Goal: Check status: Check status

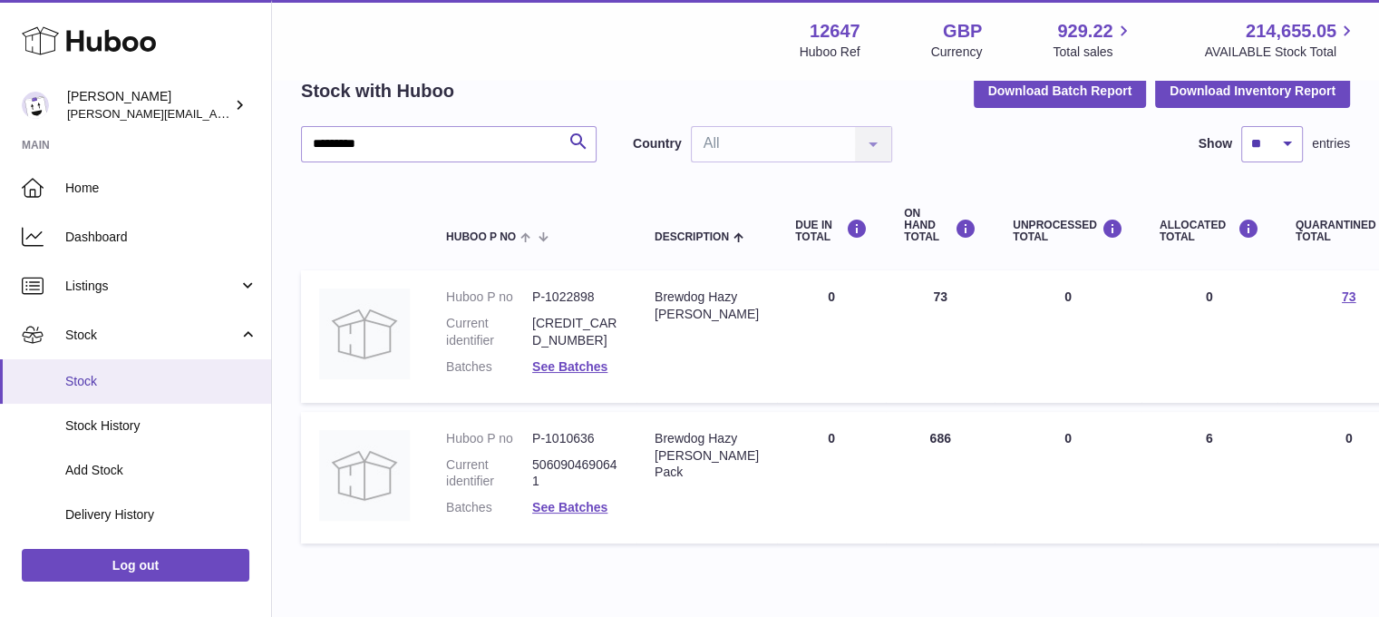
scroll to position [363, 0]
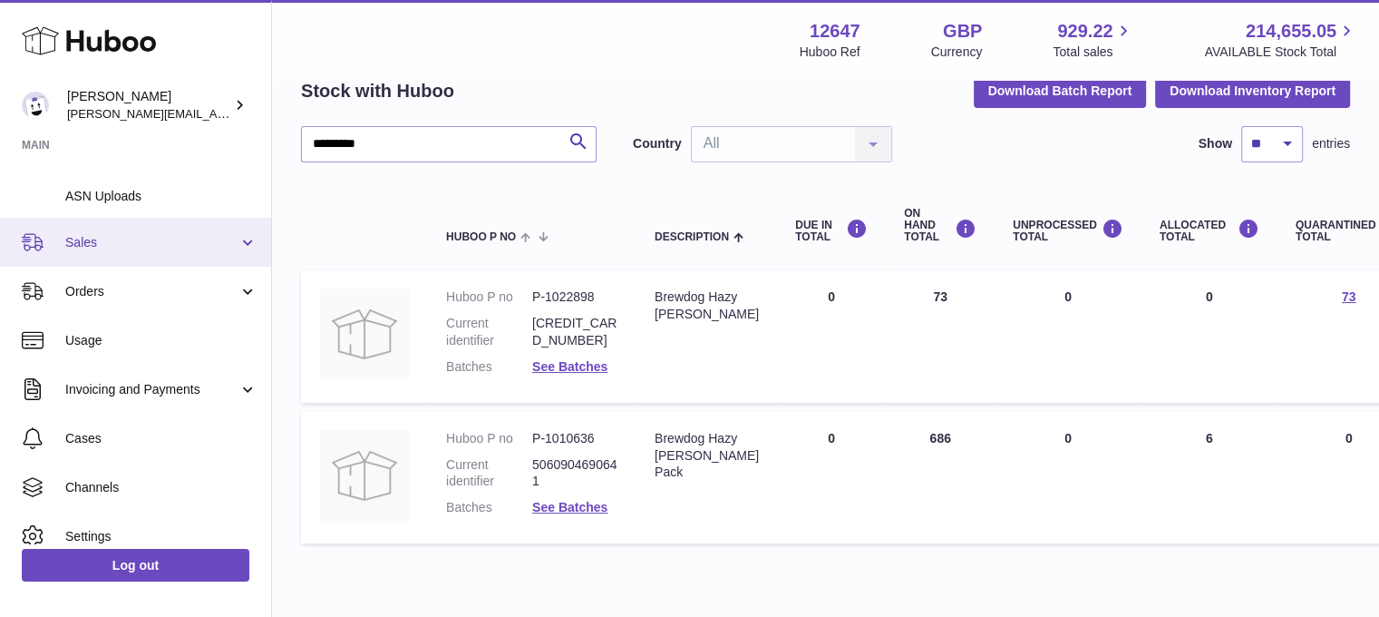
click at [105, 241] on span "Sales" at bounding box center [151, 242] width 173 height 17
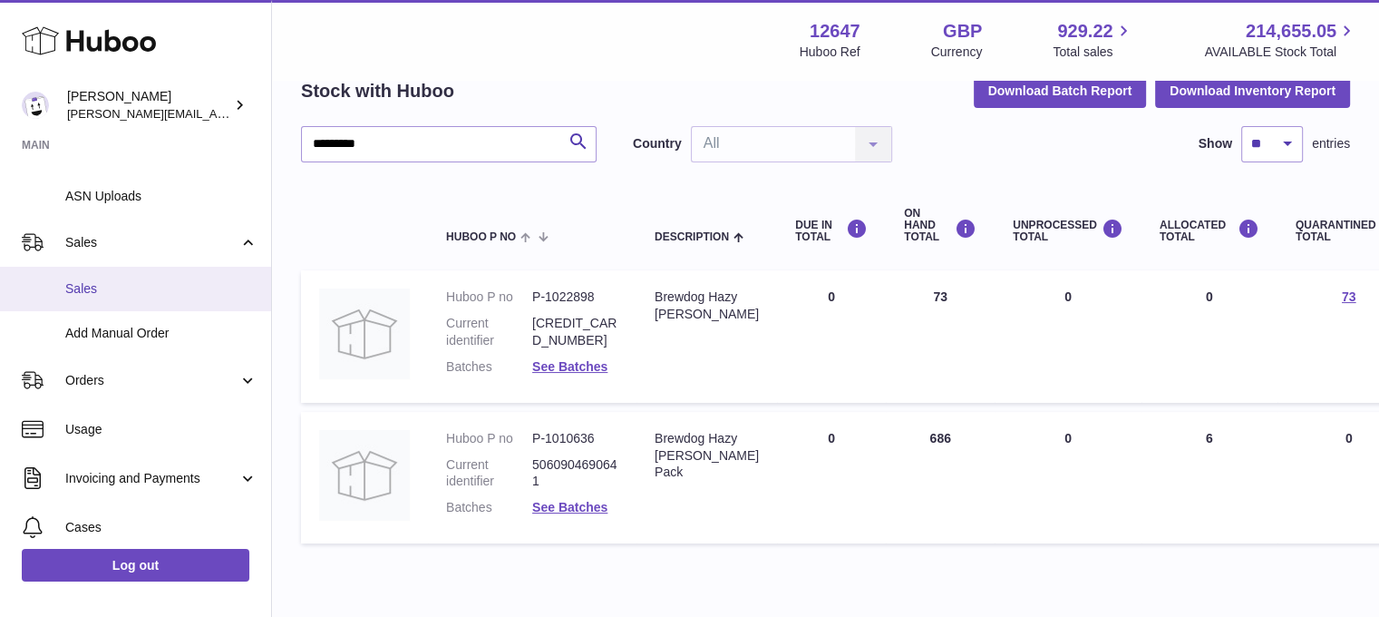
click at [94, 293] on span "Sales" at bounding box center [161, 288] width 192 height 17
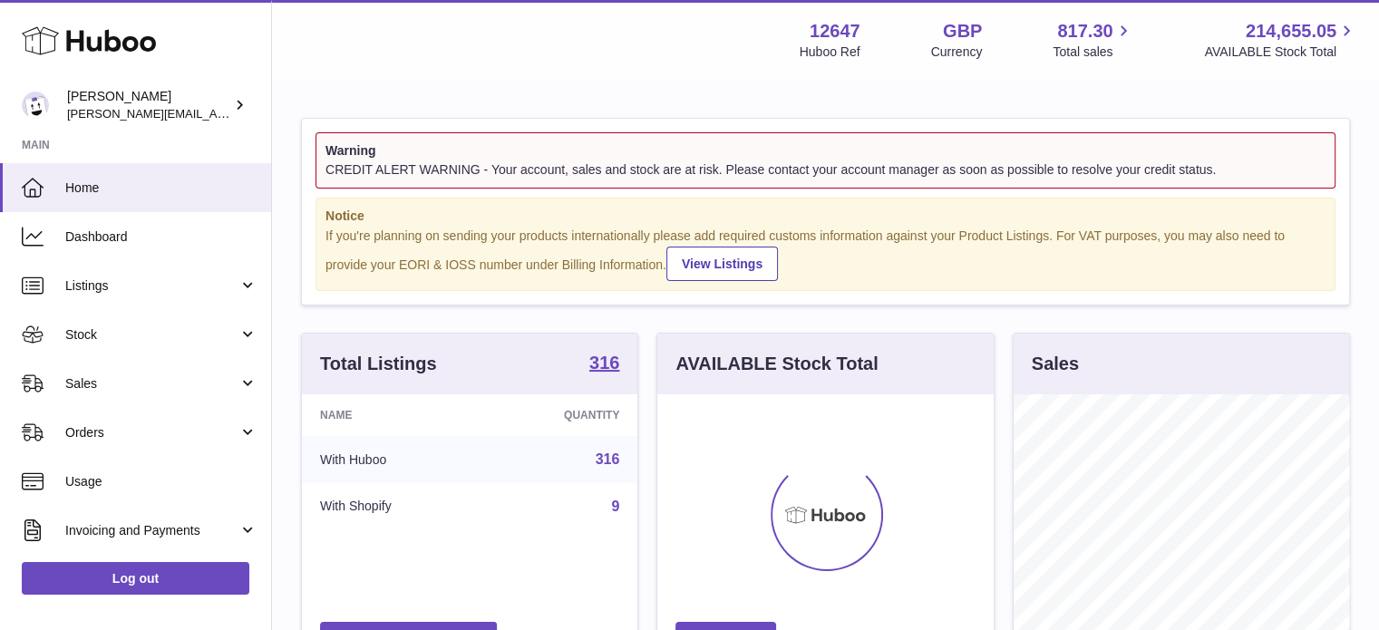
scroll to position [283, 336]
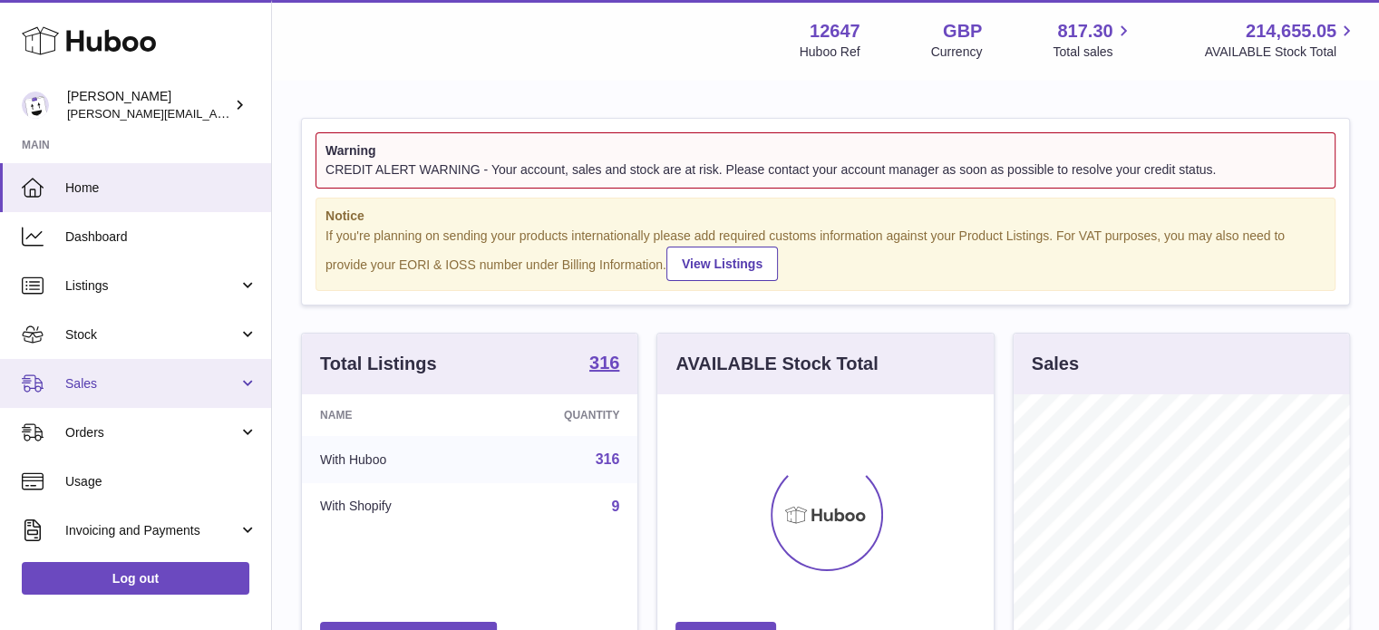
click at [111, 385] on span "Sales" at bounding box center [151, 383] width 173 height 17
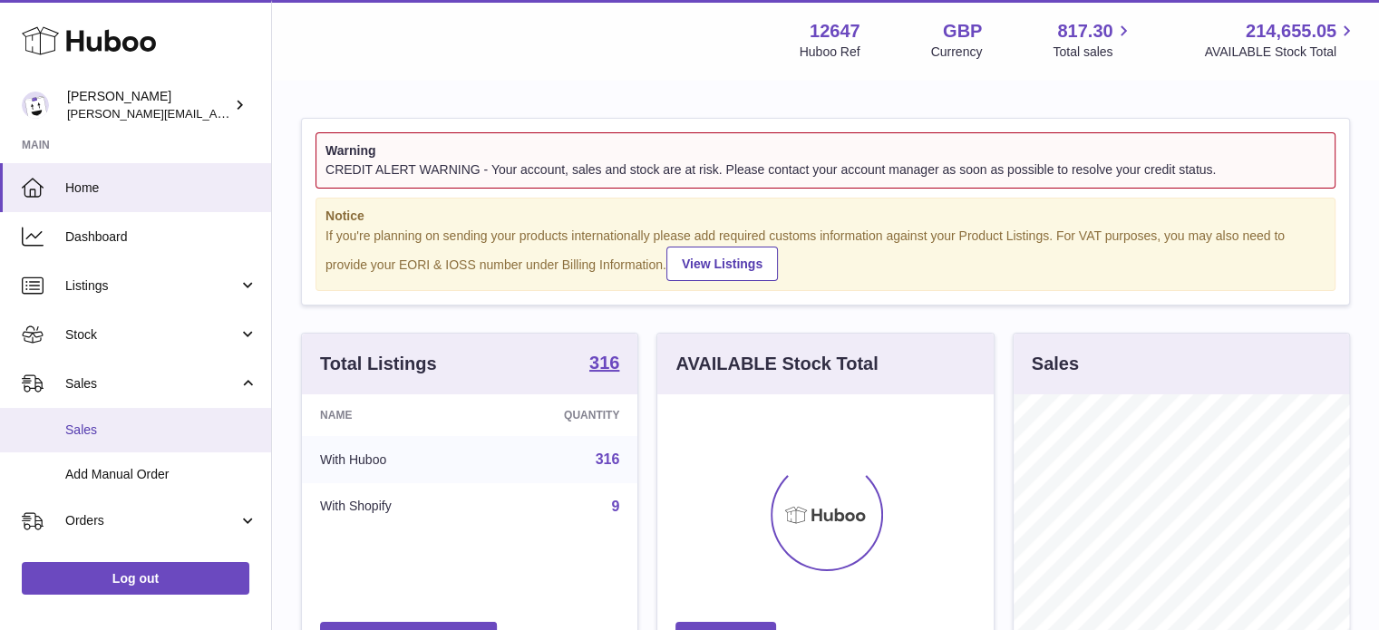
click at [109, 422] on span "Sales" at bounding box center [161, 430] width 192 height 17
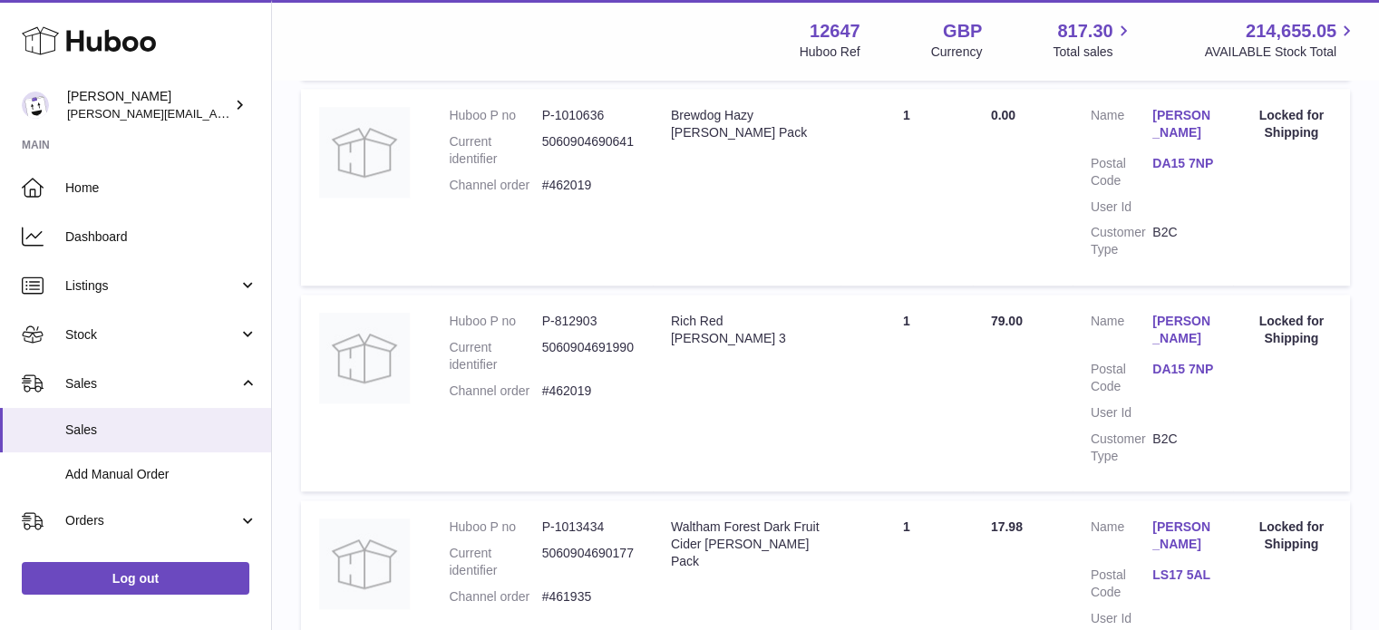
scroll to position [1995, 0]
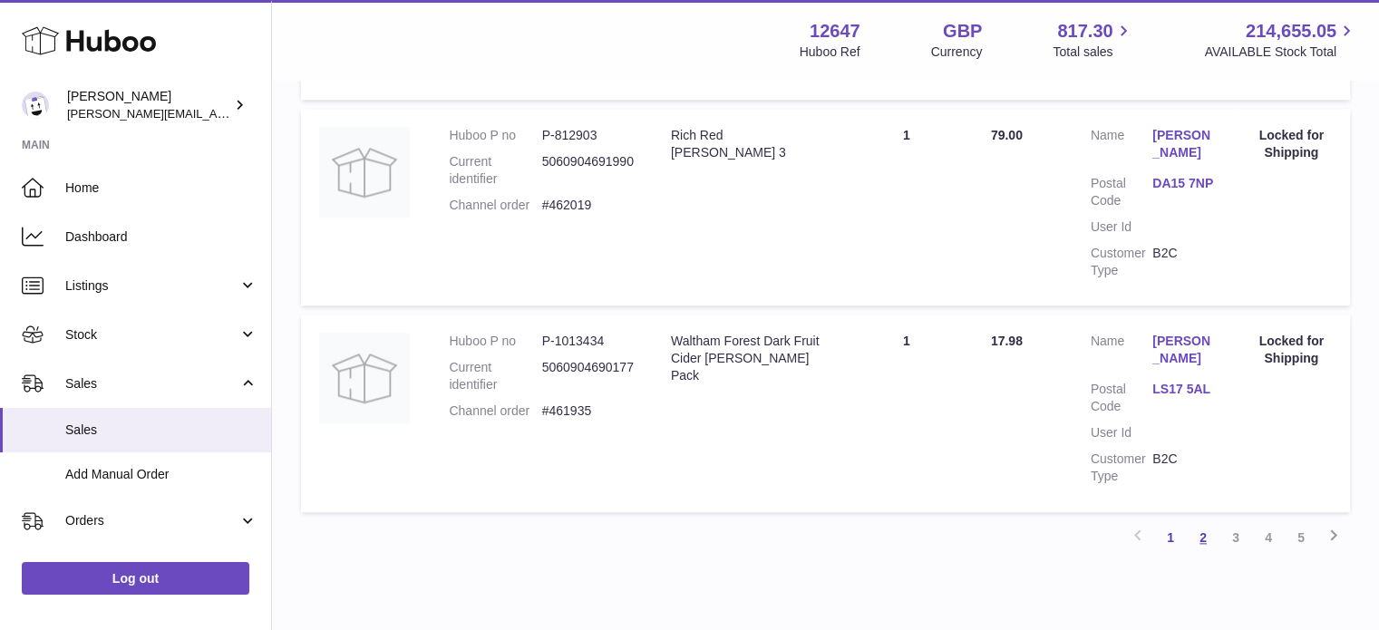
click at [1197, 528] on link "2" at bounding box center [1203, 537] width 33 height 33
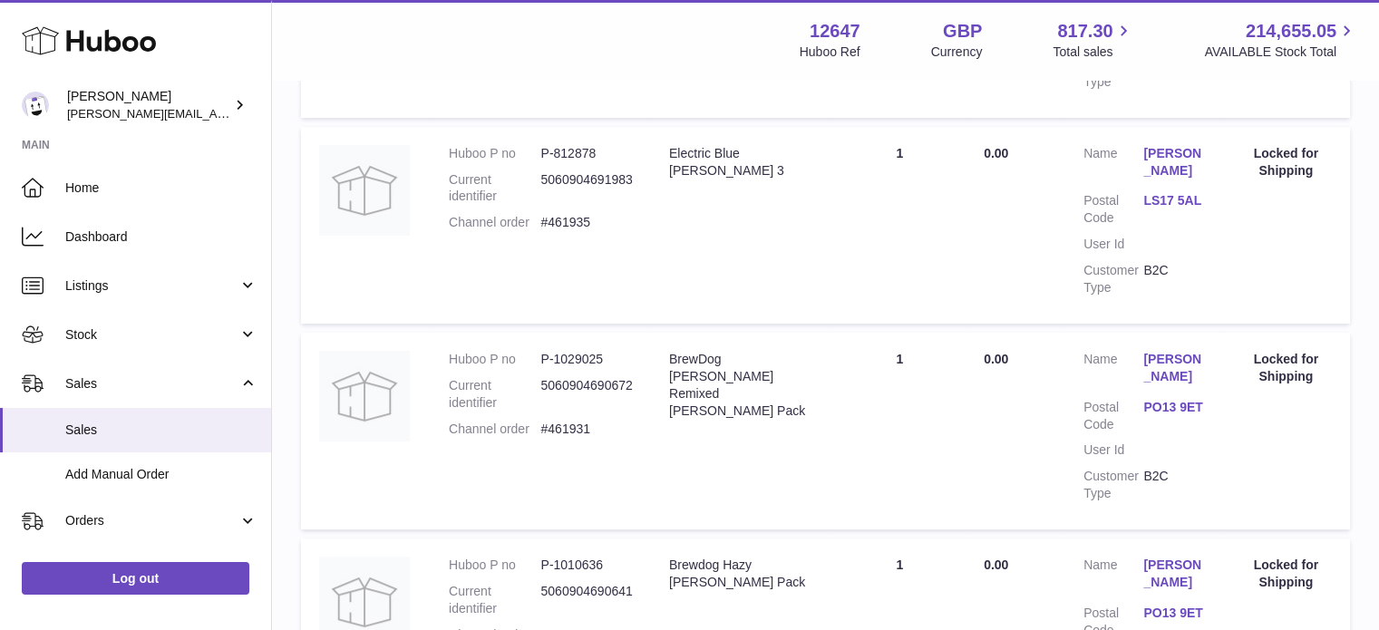
scroll to position [1260, 0]
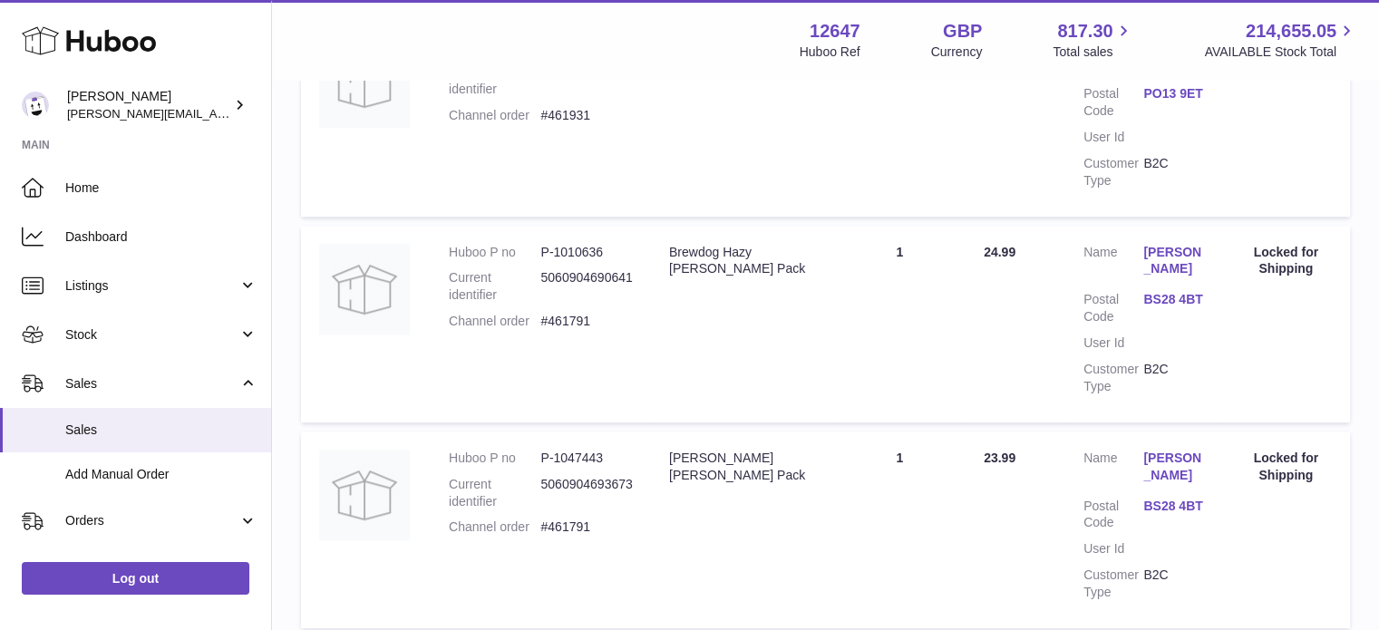
click at [572, 316] on dd "#461791" at bounding box center [586, 321] width 92 height 17
copy dd "461791"
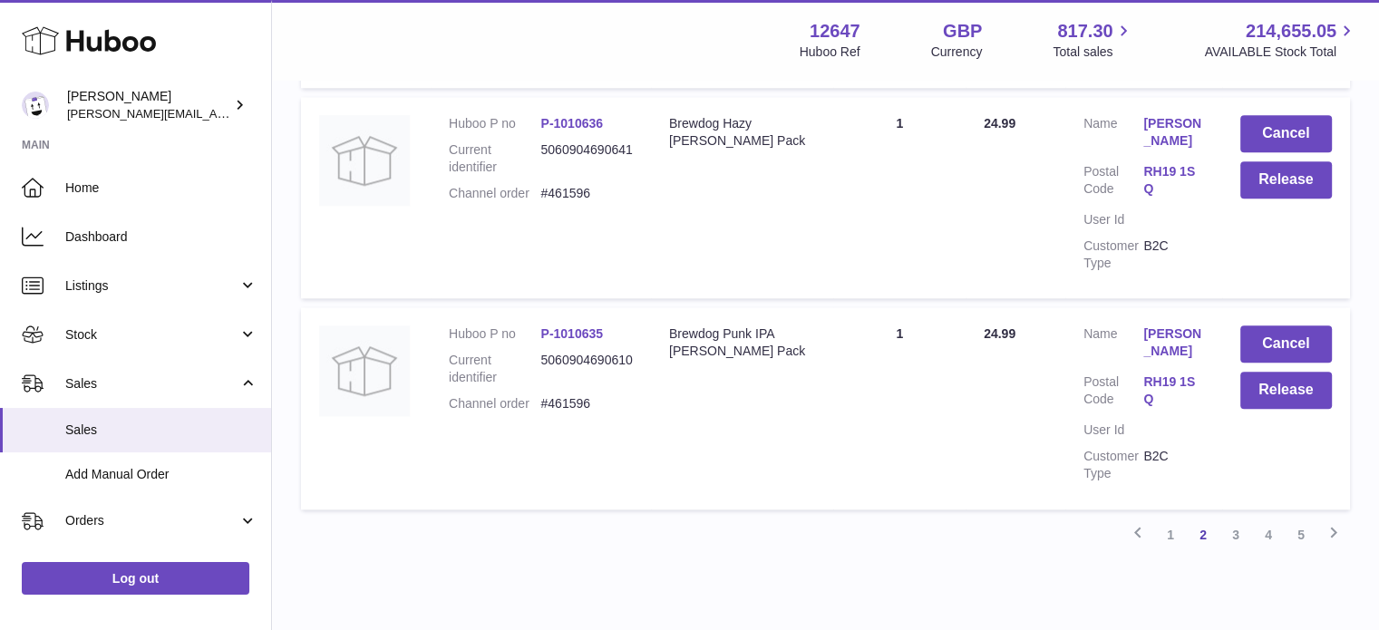
scroll to position [2080, 0]
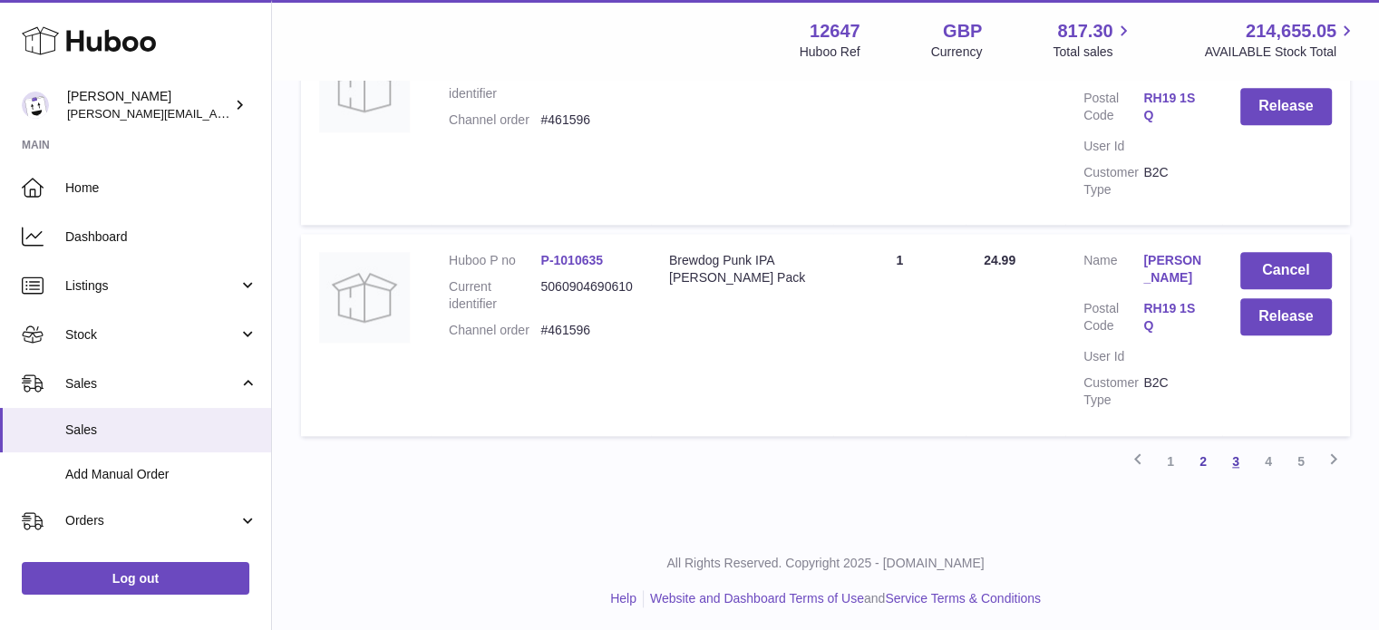
click at [1244, 456] on link "3" at bounding box center [1235, 461] width 33 height 33
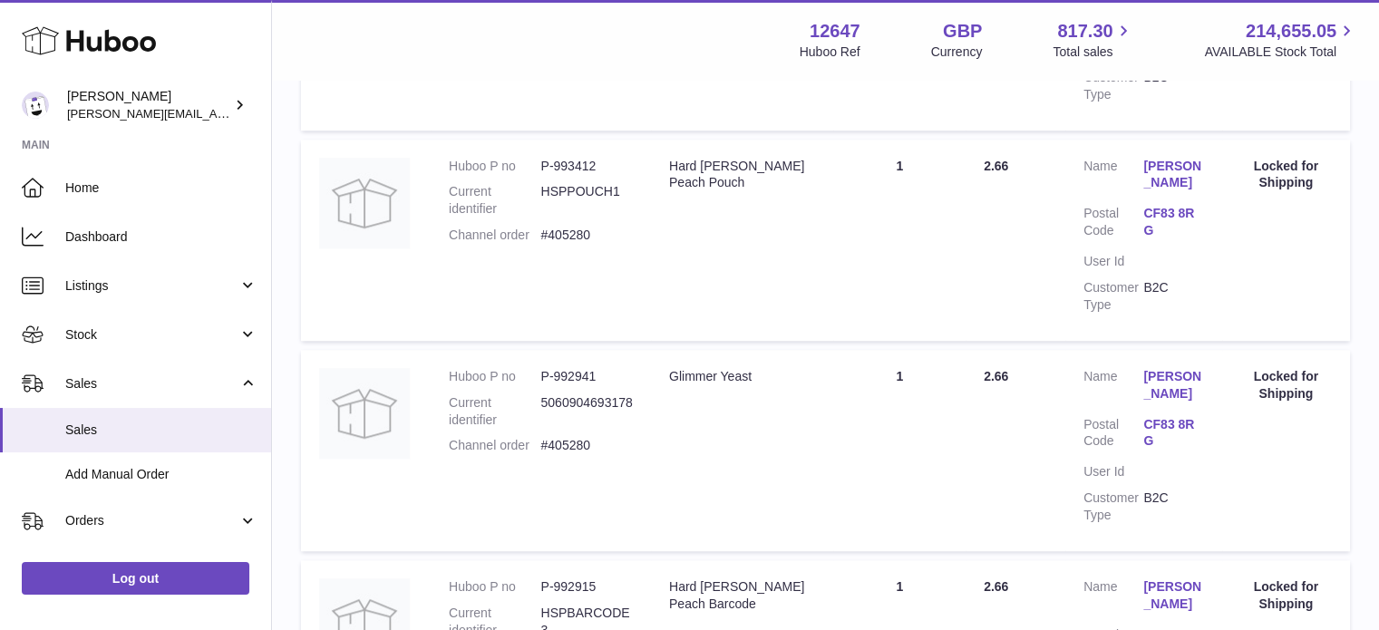
scroll to position [2076, 0]
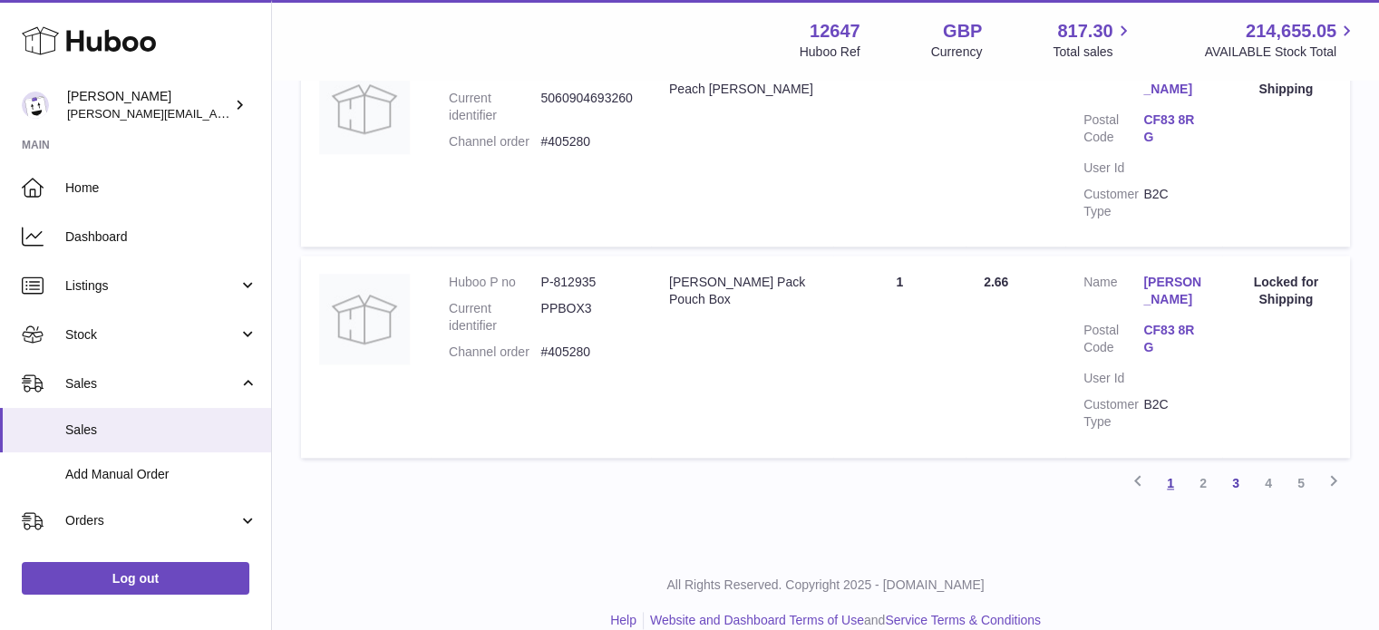
click at [1163, 480] on link "1" at bounding box center [1170, 483] width 33 height 33
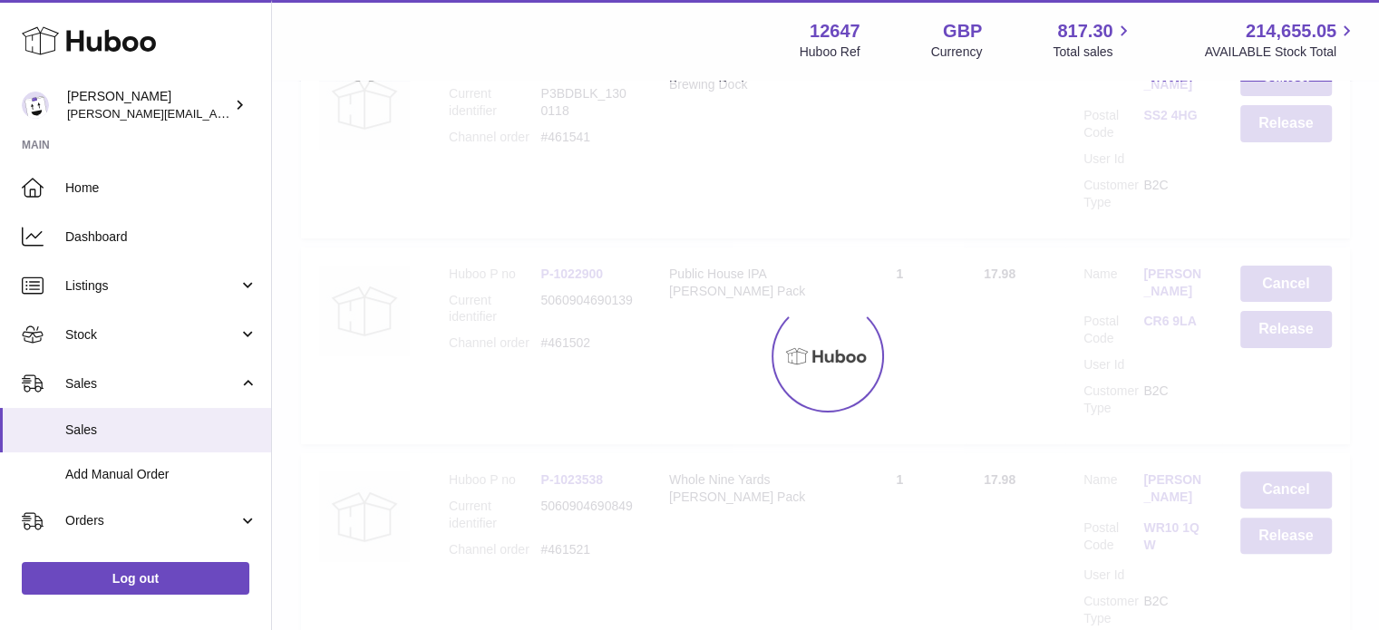
scroll to position [82, 0]
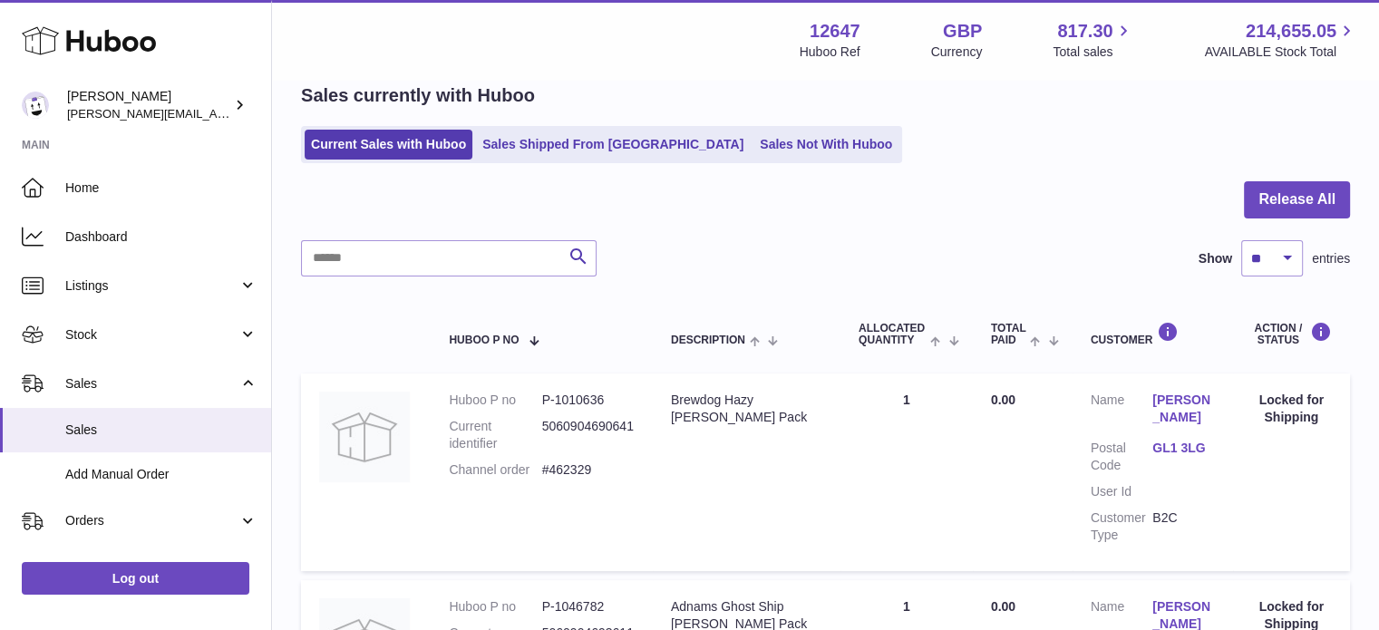
click at [580, 462] on dd "#462329" at bounding box center [588, 469] width 92 height 17
copy dd "462329"
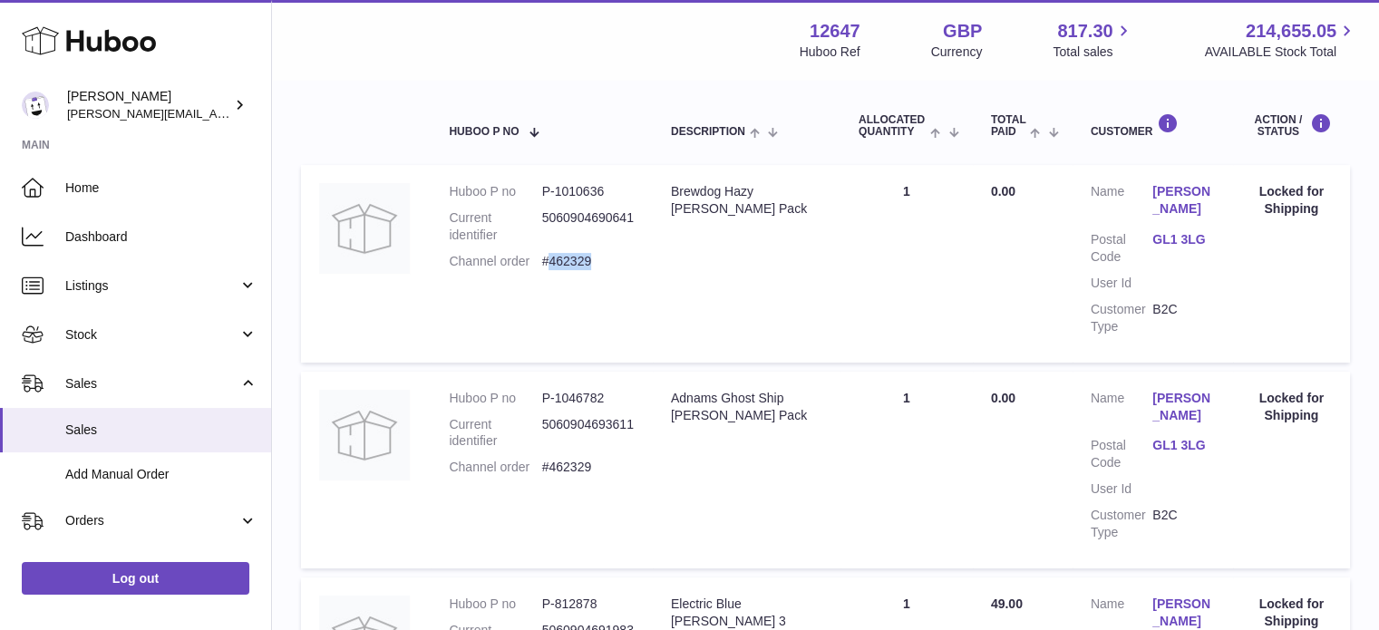
scroll to position [354, 0]
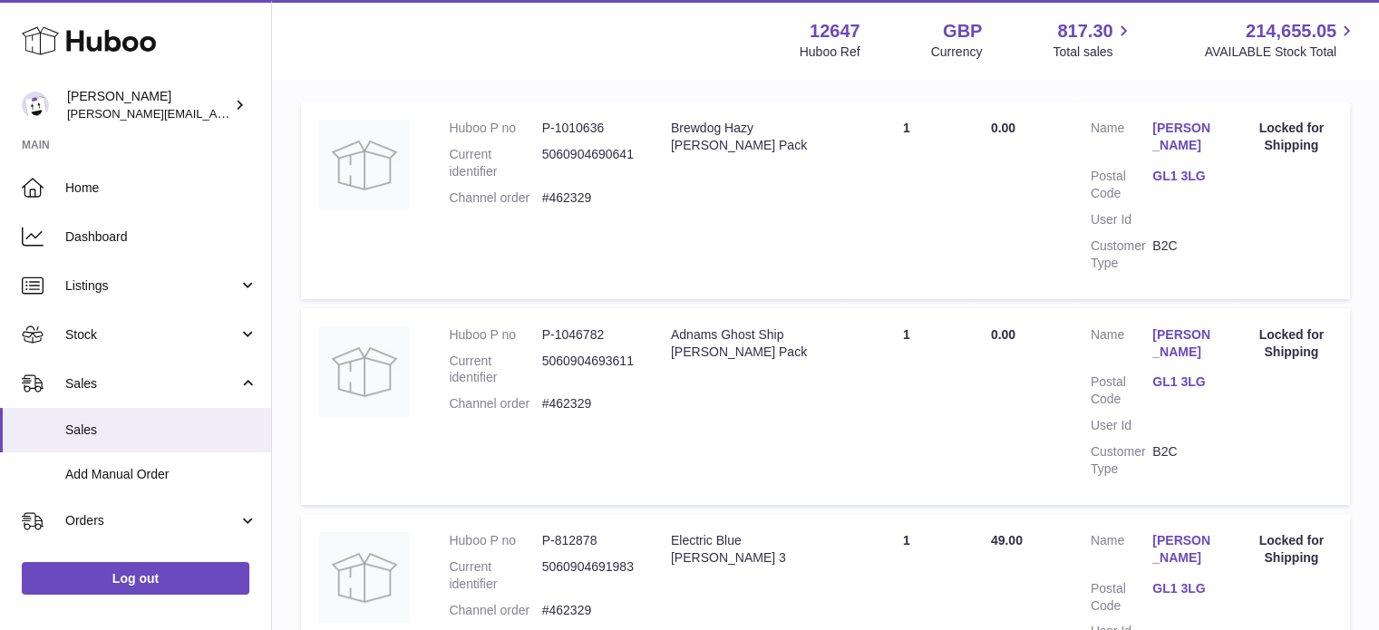
click at [580, 322] on td "Huboo P no P-1046782 Current identifier 5060904693611 Channel order #462329" at bounding box center [542, 406] width 222 height 197
click at [574, 401] on dd "#462329" at bounding box center [588, 403] width 92 height 17
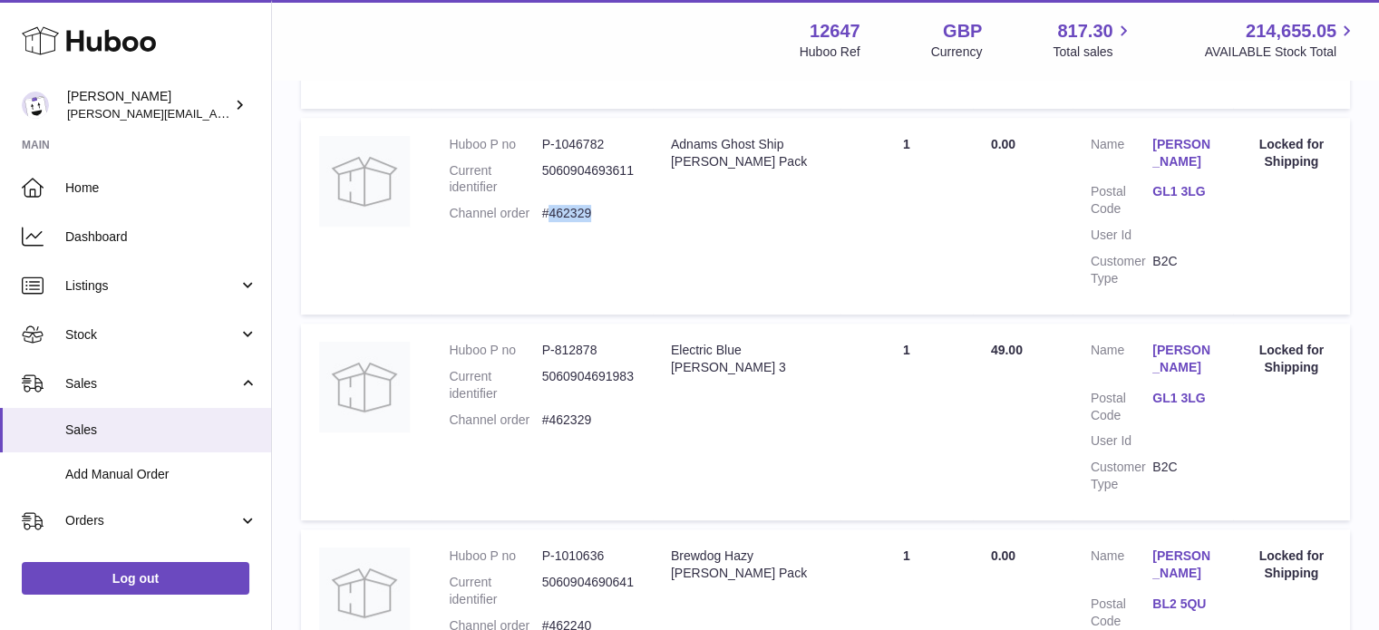
scroll to position [0, 0]
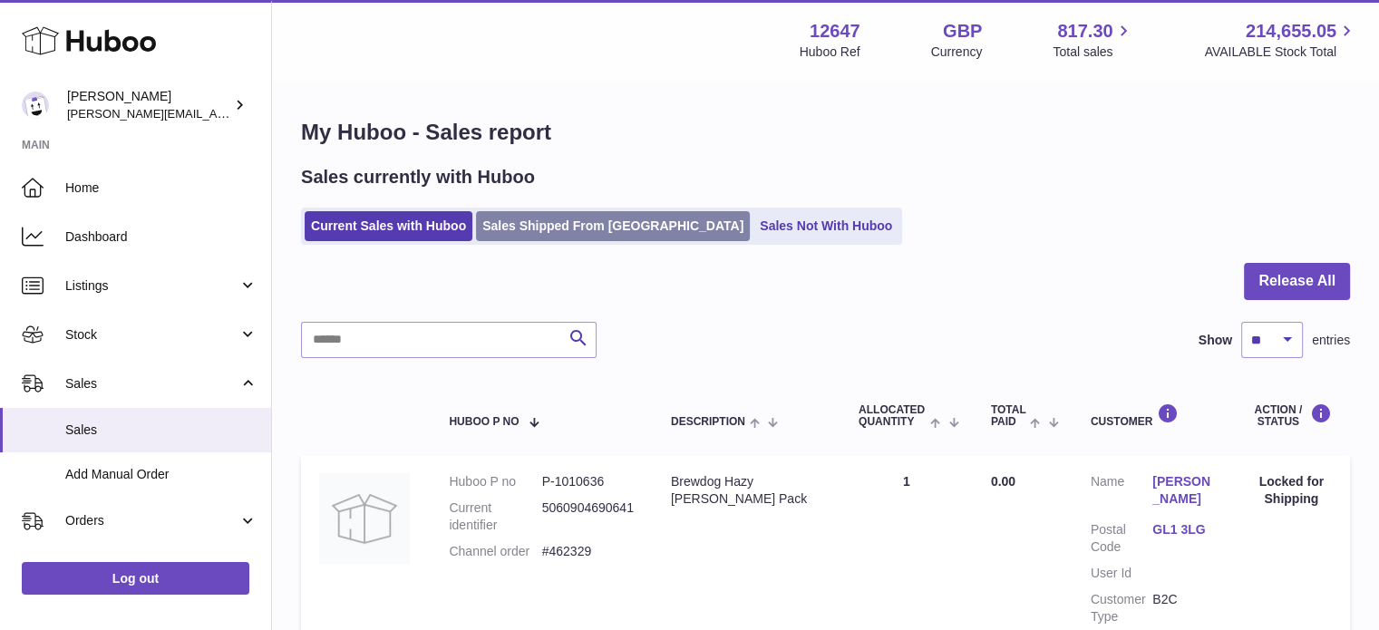
click at [609, 222] on link "Sales Shipped From Huboo" at bounding box center [613, 226] width 274 height 30
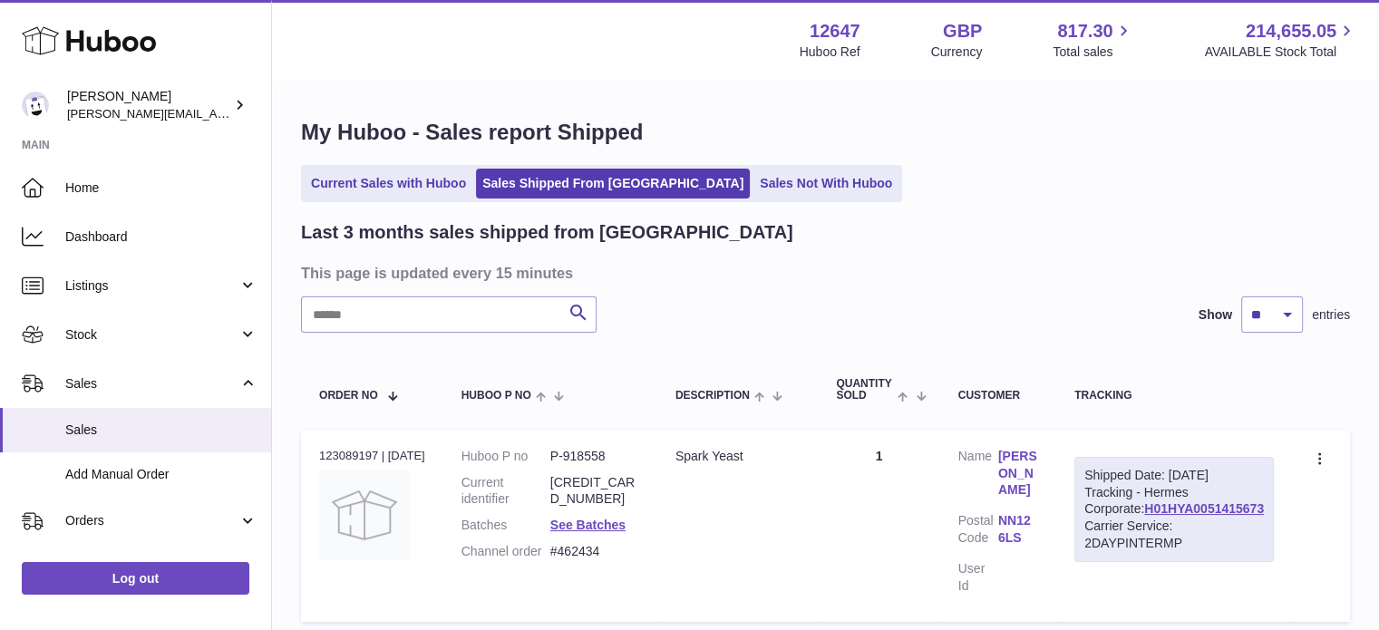
scroll to position [363, 0]
